Goal: Transaction & Acquisition: Purchase product/service

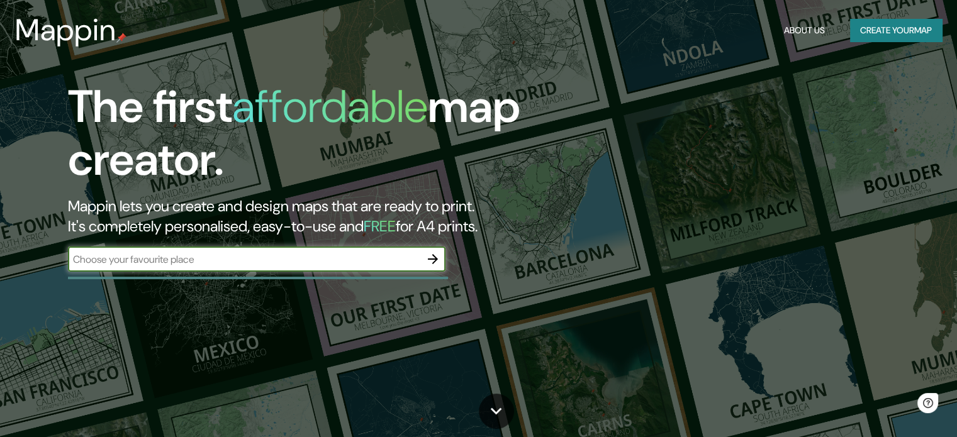
click at [433, 255] on icon "button" at bounding box center [432, 259] width 15 height 15
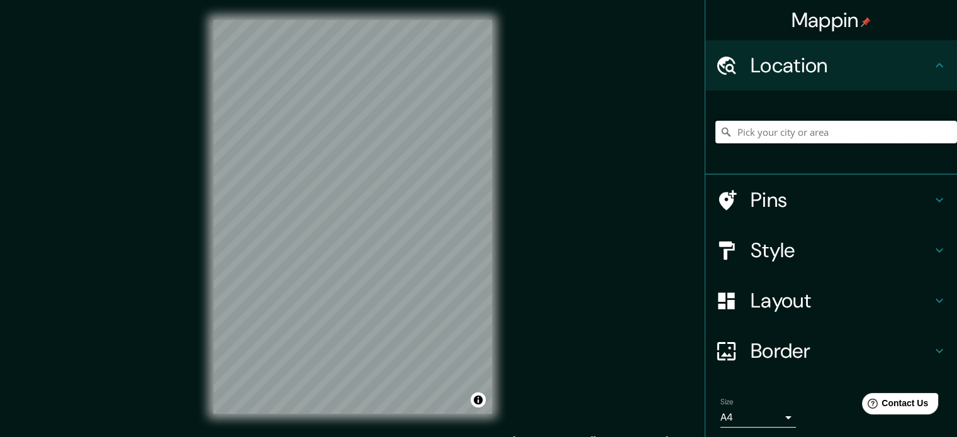
click at [865, 126] on input "Pick your city or area" at bounding box center [835, 132] width 241 height 23
click at [774, 133] on input "Pick your city or area" at bounding box center [835, 132] width 241 height 23
type input "C"
type input "B"
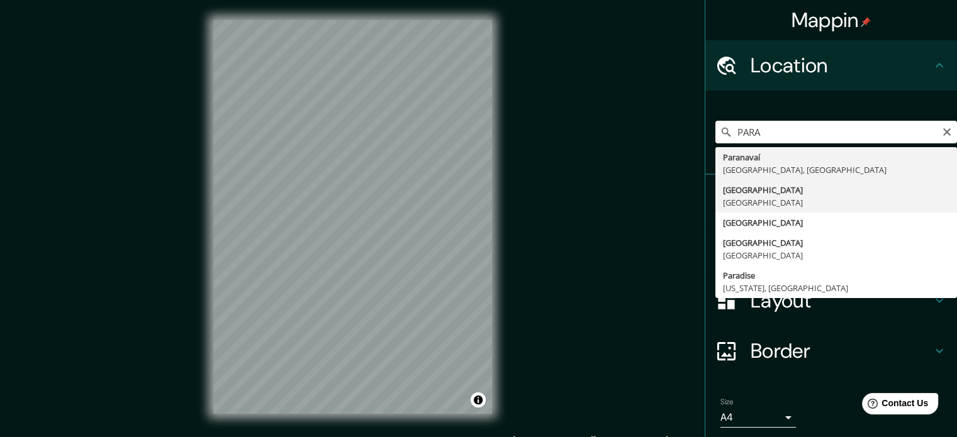
type input "Paraná, Brasil"
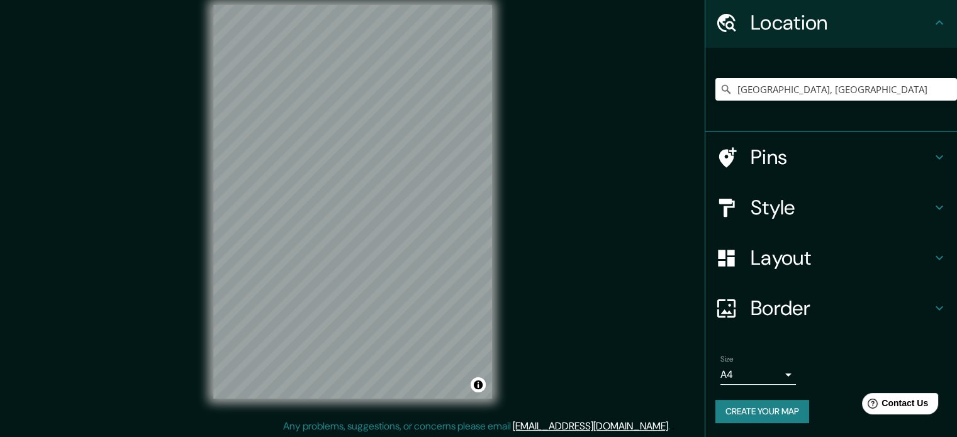
scroll to position [16, 0]
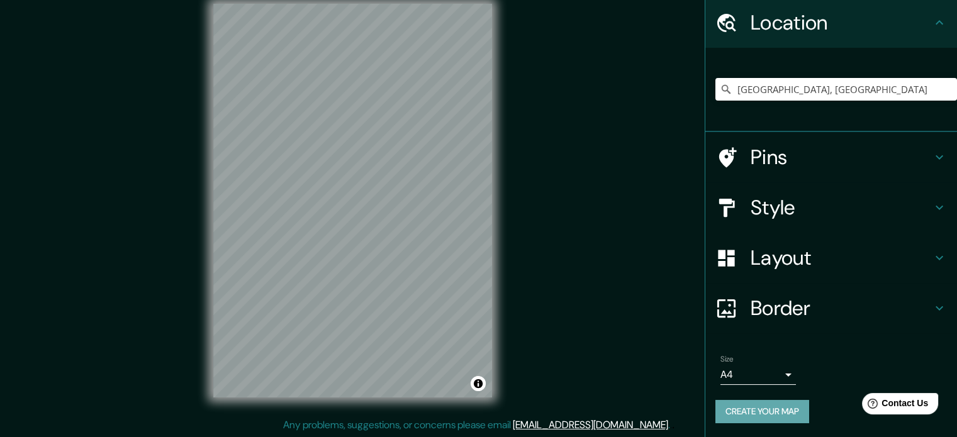
click at [746, 402] on button "Create your map" at bounding box center [762, 411] width 94 height 23
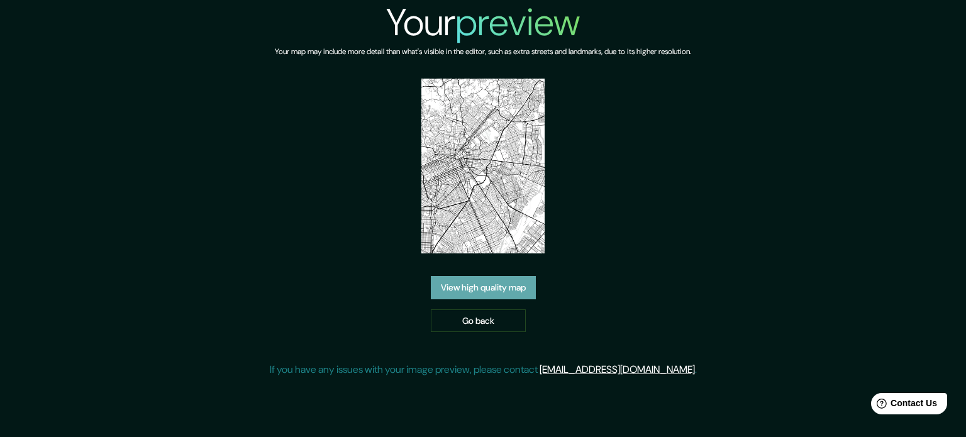
click at [479, 285] on link "View high quality map" at bounding box center [483, 287] width 105 height 23
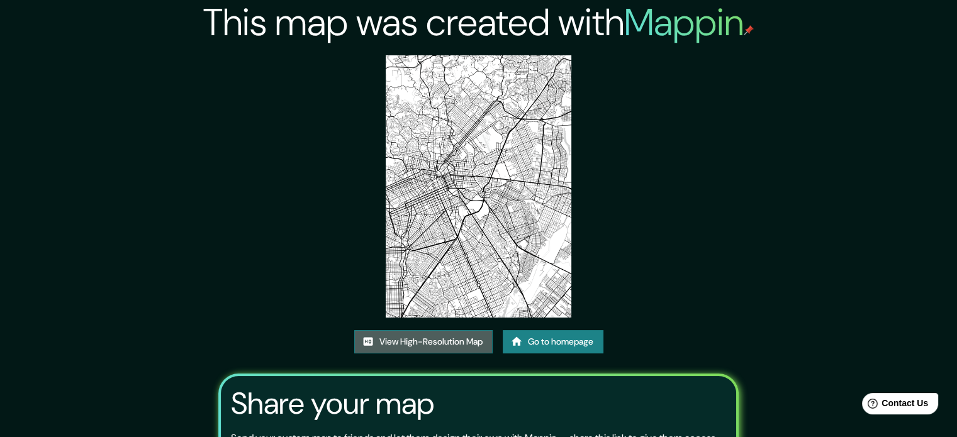
click at [460, 347] on link "View High-Resolution Map" at bounding box center [423, 341] width 138 height 23
